Goal: Transaction & Acquisition: Purchase product/service

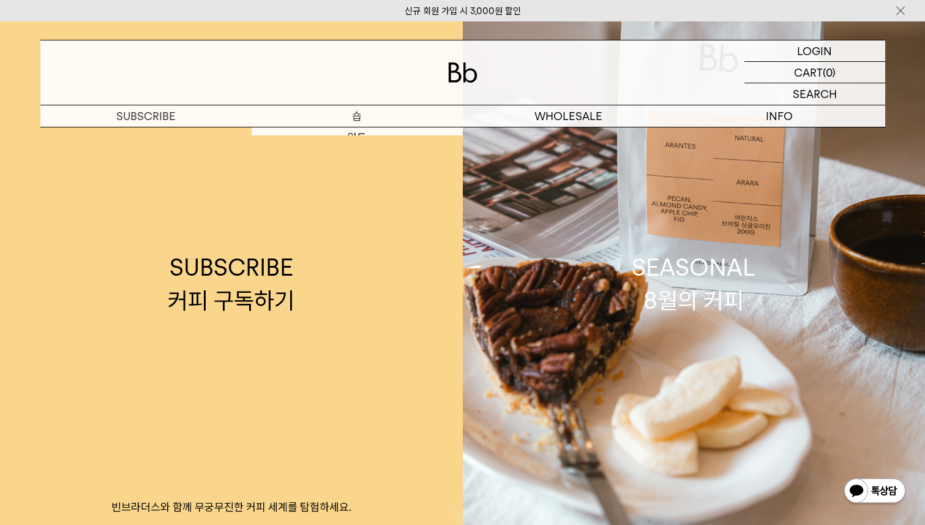
click at [374, 115] on p "숍" at bounding box center [357, 115] width 211 height 21
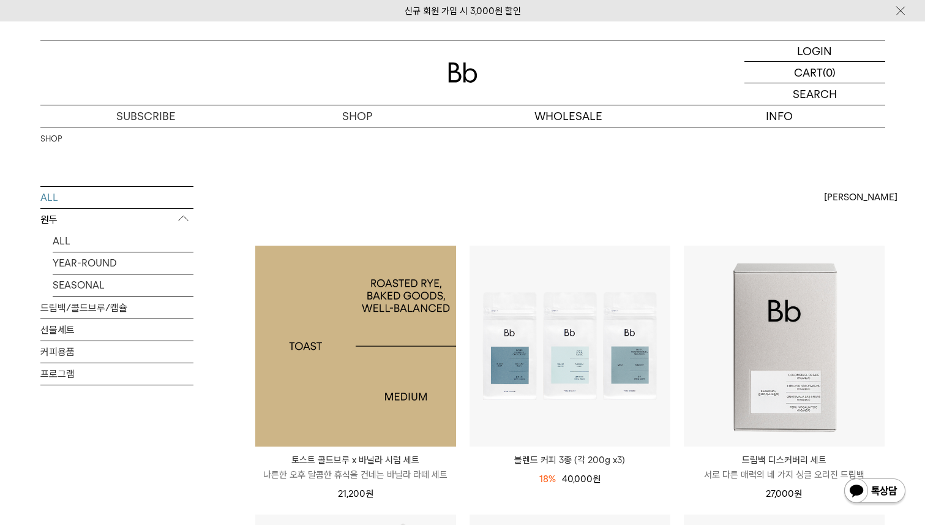
click at [367, 295] on img at bounding box center [355, 346] width 201 height 201
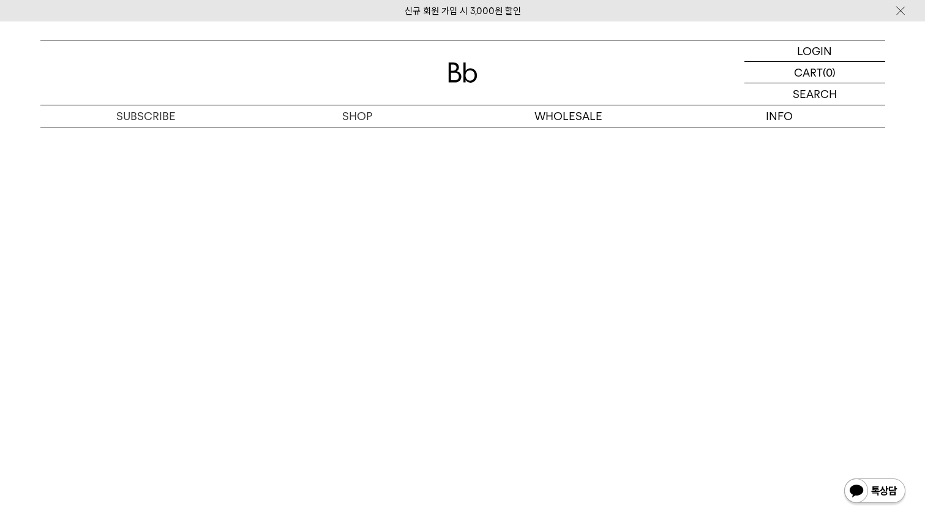
scroll to position [1960, 0]
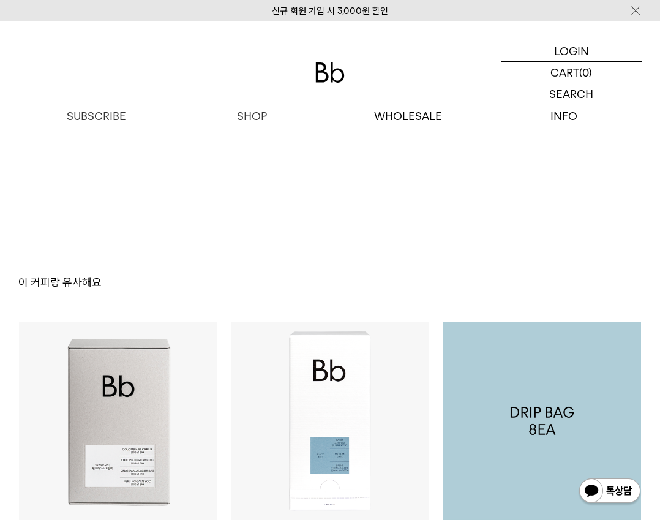
scroll to position [2060, 0]
